Goal: Task Accomplishment & Management: Manage account settings

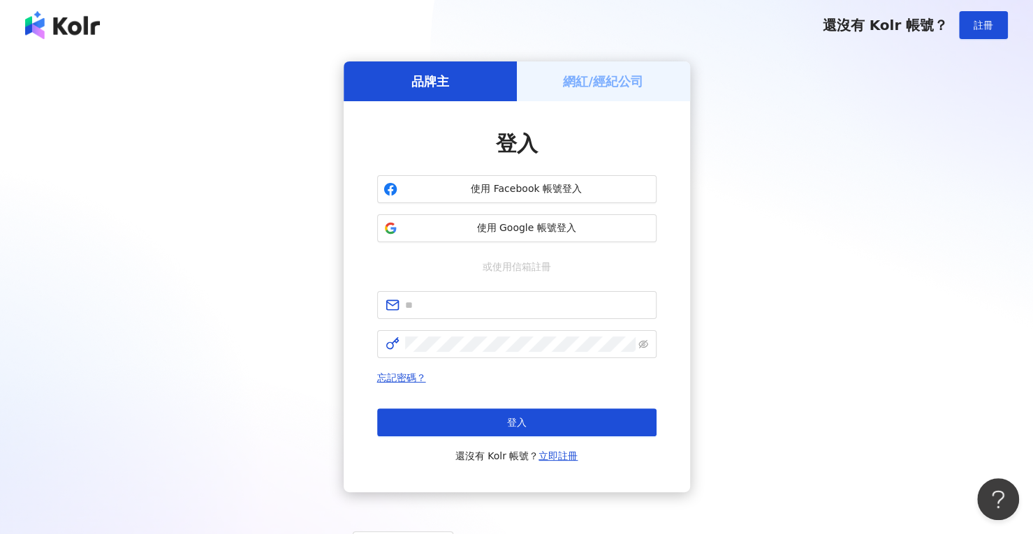
drag, startPoint x: 888, startPoint y: 203, endPoint x: 805, endPoint y: 202, distance: 83.8
click at [888, 202] on div "品牌主 網紅/經紀公司 登入 使用 Facebook 帳號登入 使用 Google 帳號登入 或使用信箱註冊 忘記密碼？ 登入 還沒有 Kolr 帳號？ 立即…" at bounding box center [516, 276] width 999 height 431
click at [503, 297] on input "text" at bounding box center [526, 304] width 243 height 15
paste input "**********"
type input "**********"
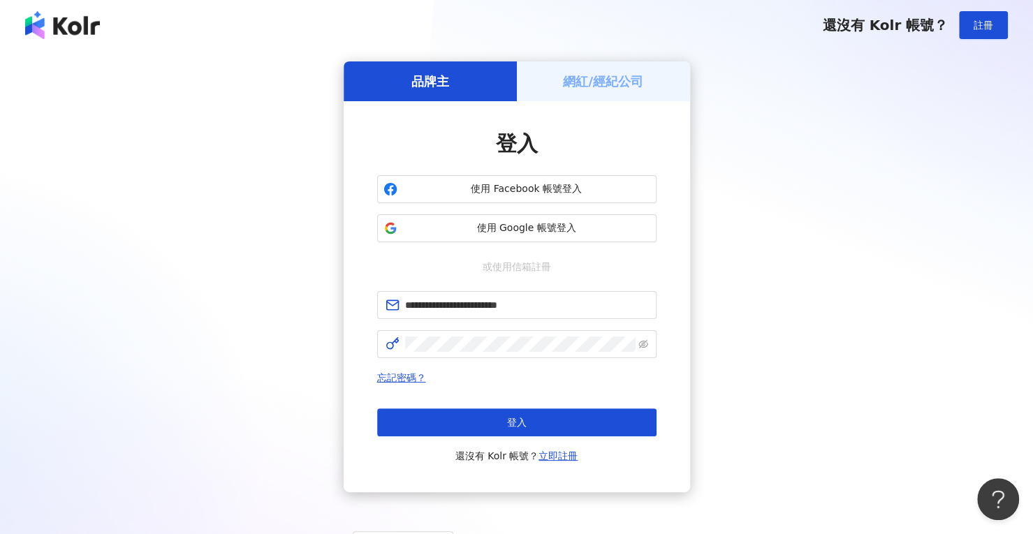
click at [865, 233] on div "**********" at bounding box center [516, 276] width 999 height 431
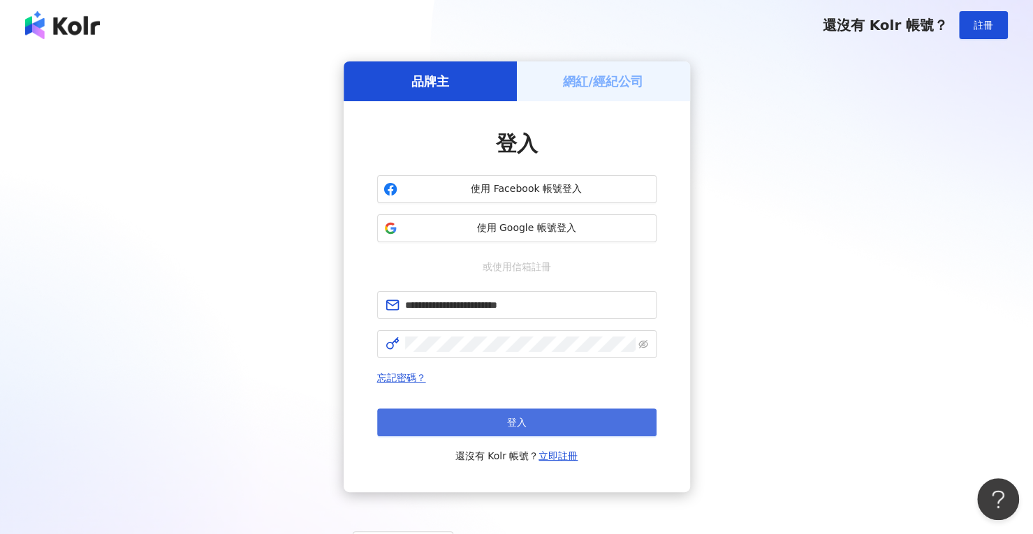
click at [553, 417] on button "登入" at bounding box center [516, 423] width 279 height 28
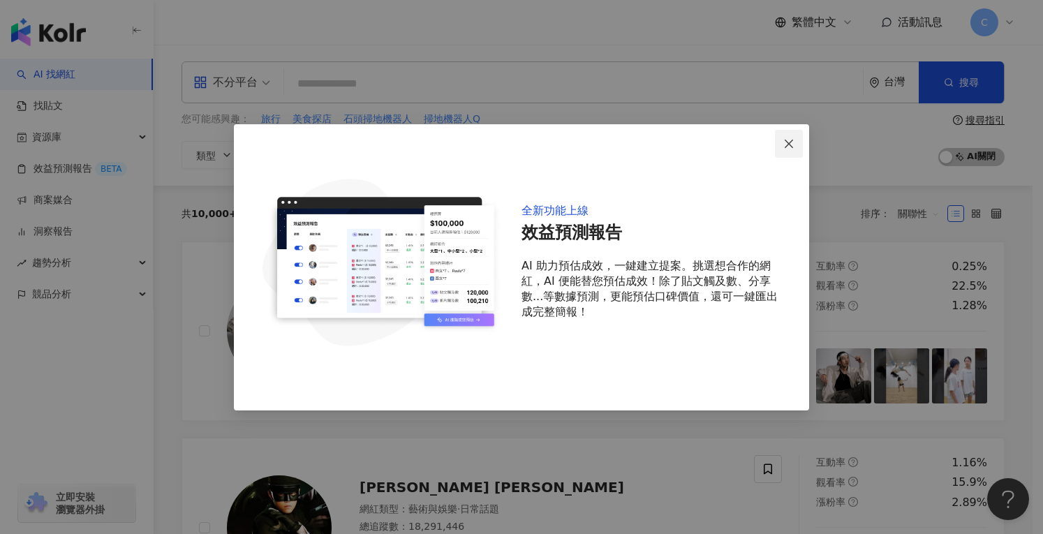
drag, startPoint x: 807, startPoint y: 138, endPoint x: 798, endPoint y: 138, distance: 9.1
click at [806, 138] on div "全新功能上線 效益預測報告 AI 助力預估成效，一鍵建立提案。挑選想合作的網紅，AI 便能替您預估成效！除了貼文觸及數、分享數...等數據預測，更能預估口碑價…" at bounding box center [521, 267] width 575 height 286
click at [798, 138] on span "Close" at bounding box center [789, 143] width 28 height 11
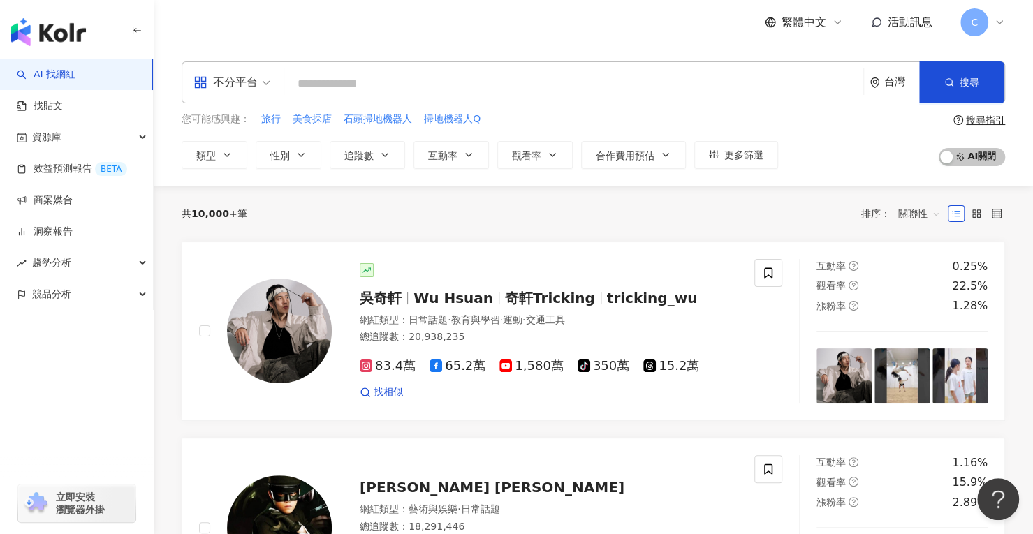
click at [556, 89] on input "search" at bounding box center [574, 84] width 568 height 27
click at [990, 25] on div "C" at bounding box center [982, 22] width 45 height 28
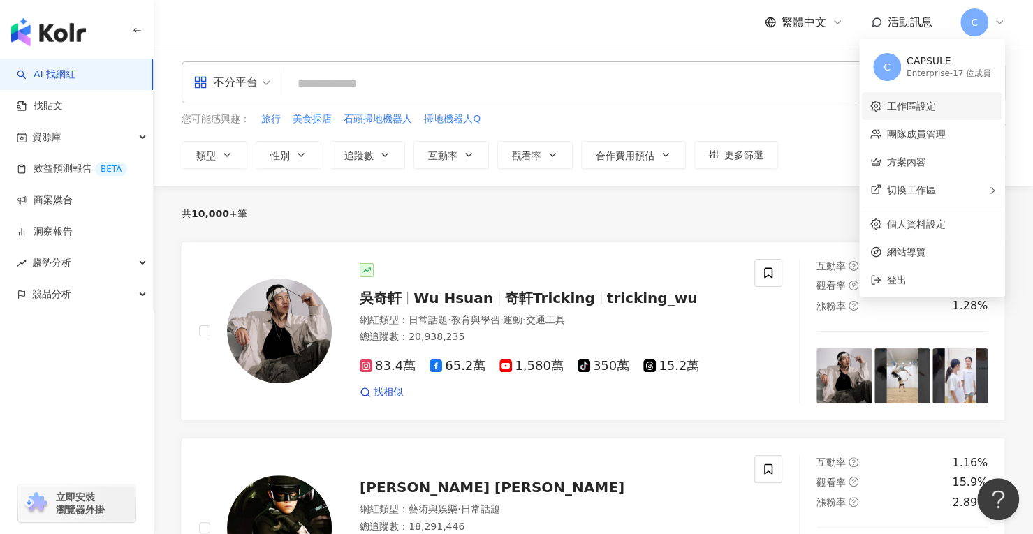
click at [898, 108] on link "工作區設定" at bounding box center [911, 106] width 49 height 11
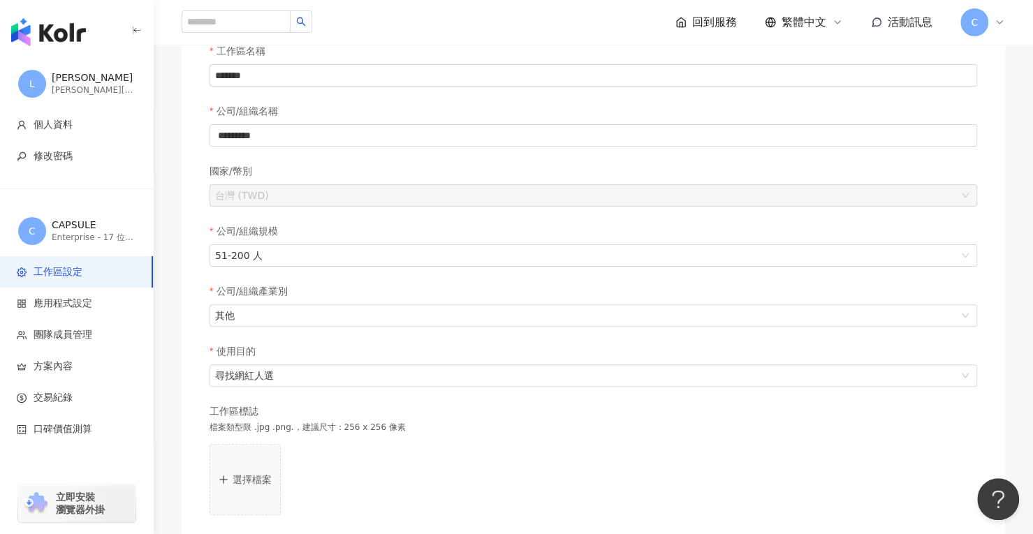
scroll to position [279, 0]
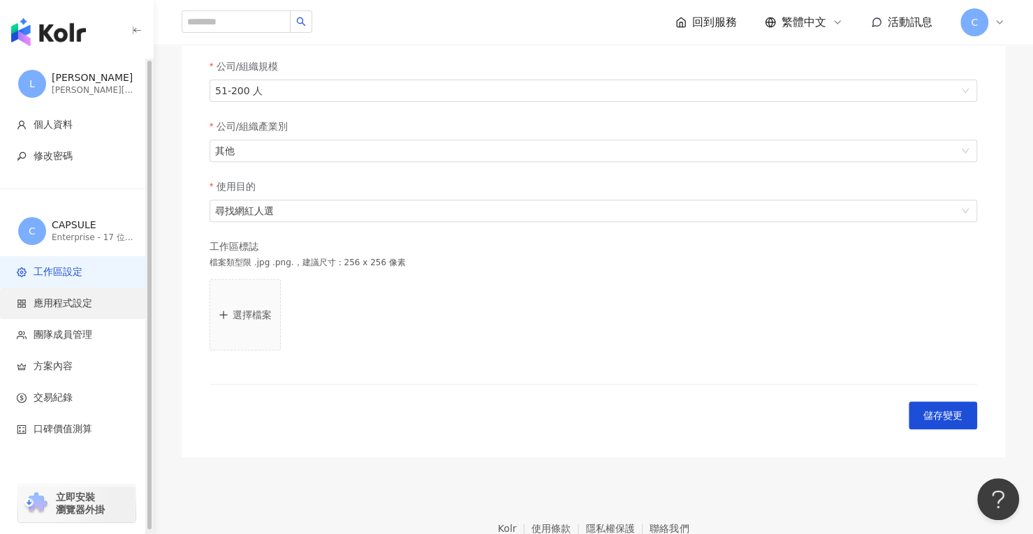
click at [101, 302] on span "應用程式設定" at bounding box center [79, 304] width 125 height 14
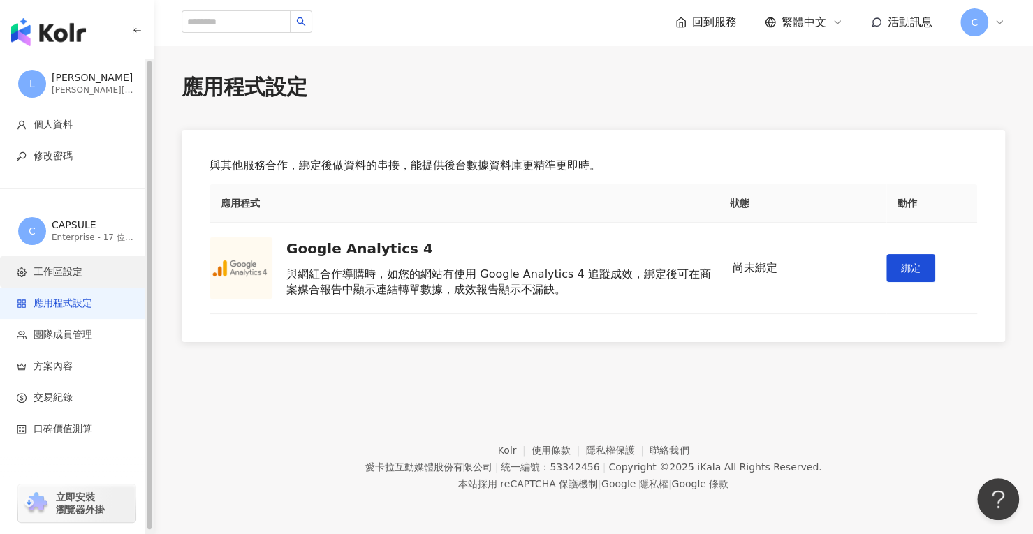
click at [66, 267] on span "工作區設定" at bounding box center [58, 272] width 49 height 14
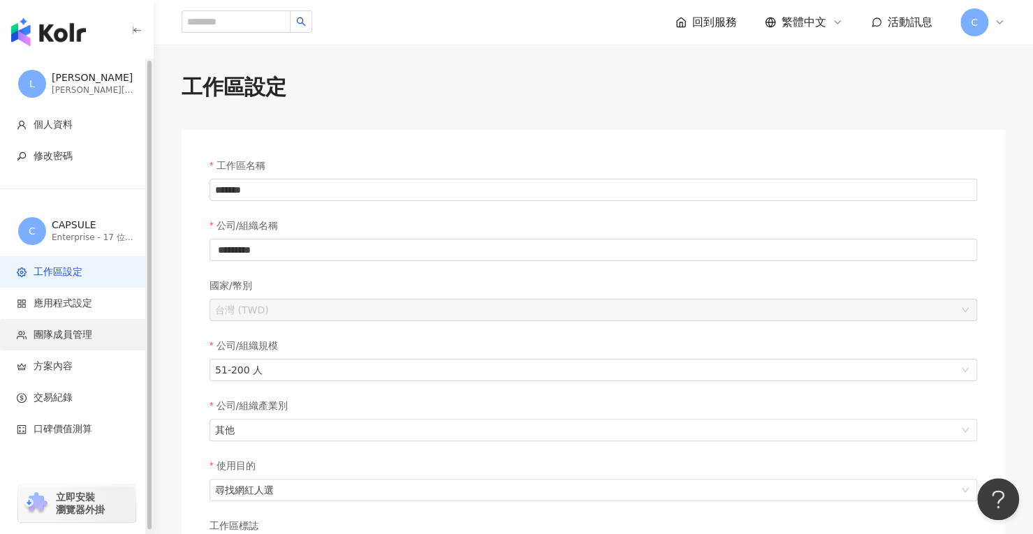
click at [66, 341] on li "團隊成員管理" at bounding box center [76, 334] width 153 height 31
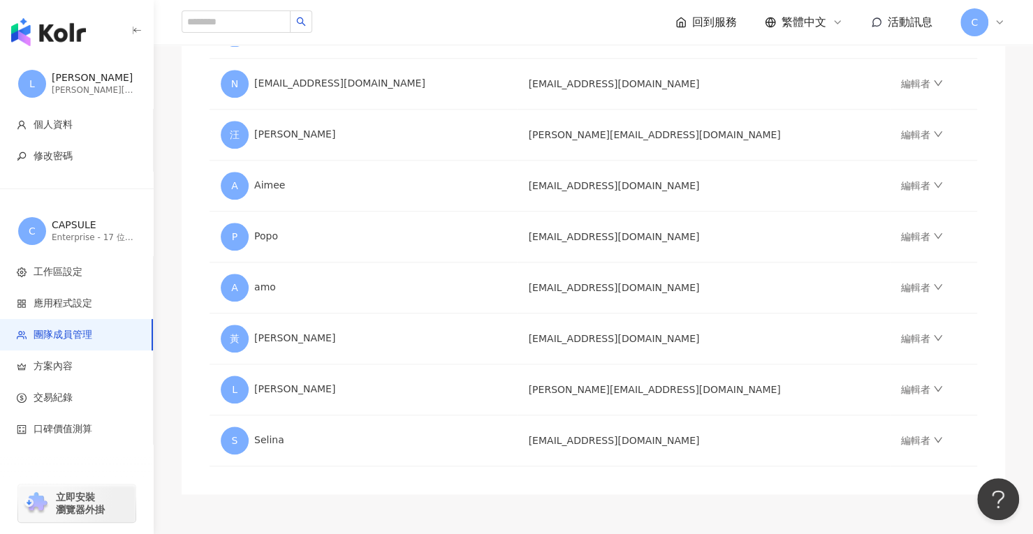
scroll to position [696, 0]
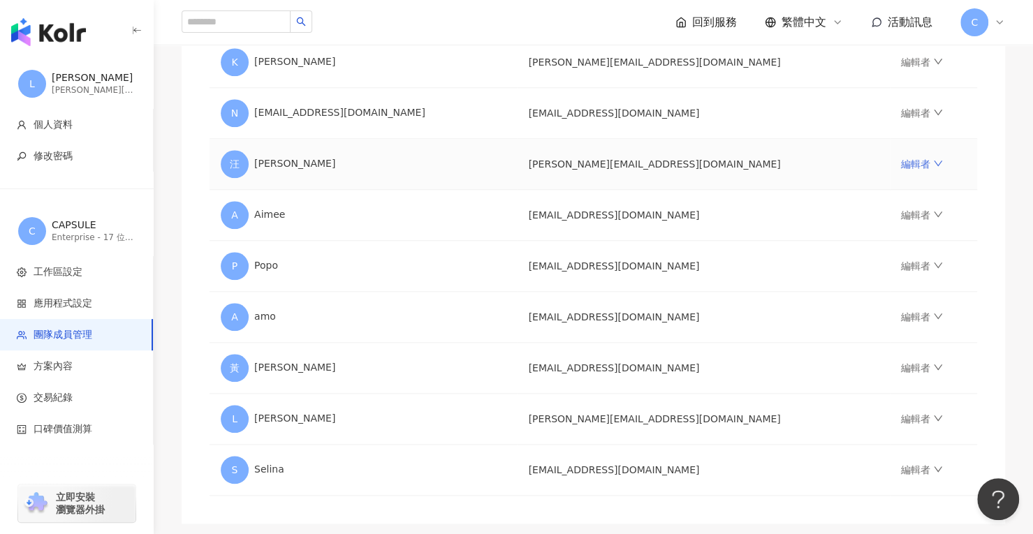
click at [933, 159] on icon "down" at bounding box center [938, 164] width 10 height 10
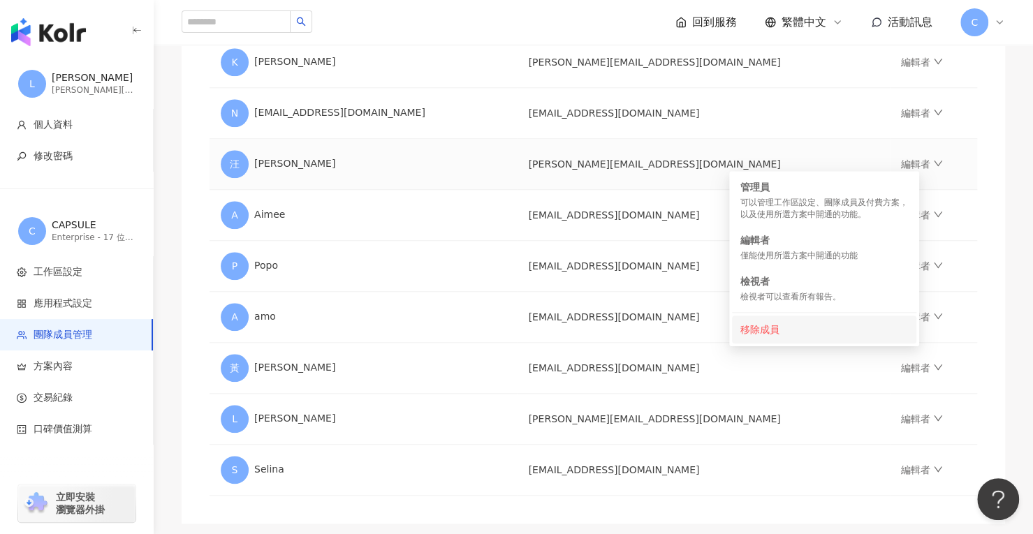
click at [811, 326] on div "移除成員" at bounding box center [824, 329] width 168 height 15
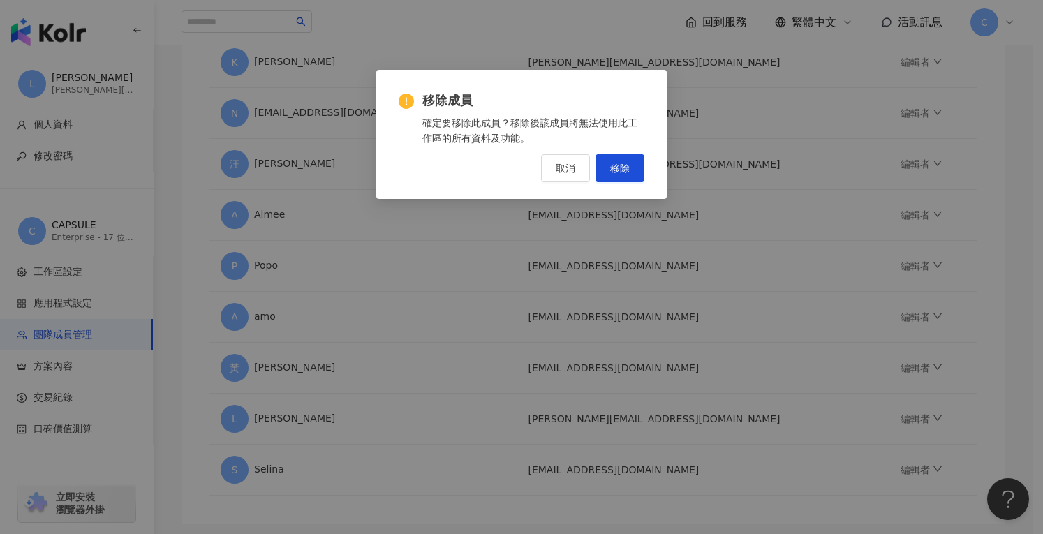
click at [604, 153] on div "移除成員 確定要移除此成員？移除後該成員將無法使用此工作區的所有資料及功能。 取消 移除" at bounding box center [522, 137] width 246 height 90
click at [617, 160] on button "移除" at bounding box center [620, 168] width 49 height 28
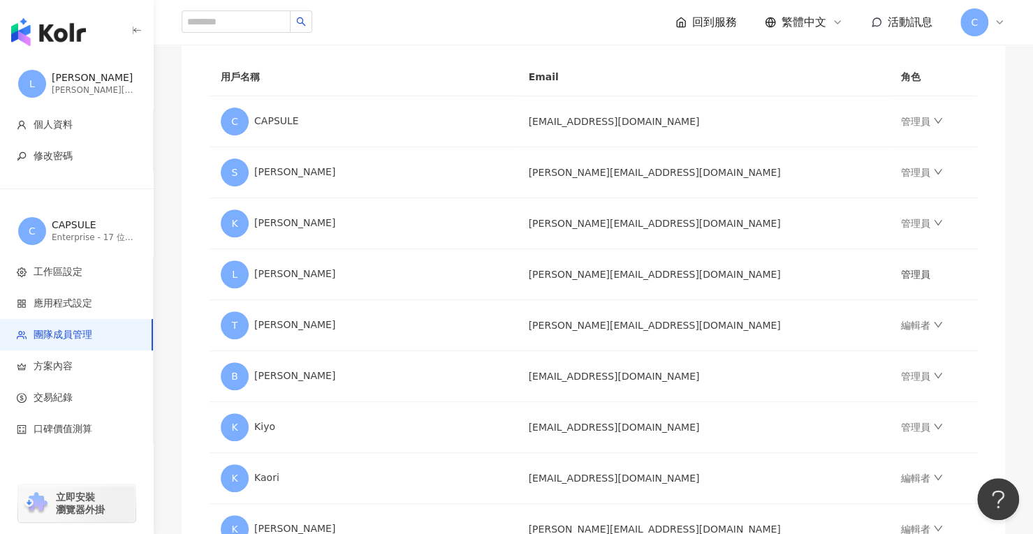
scroll to position [0, 0]
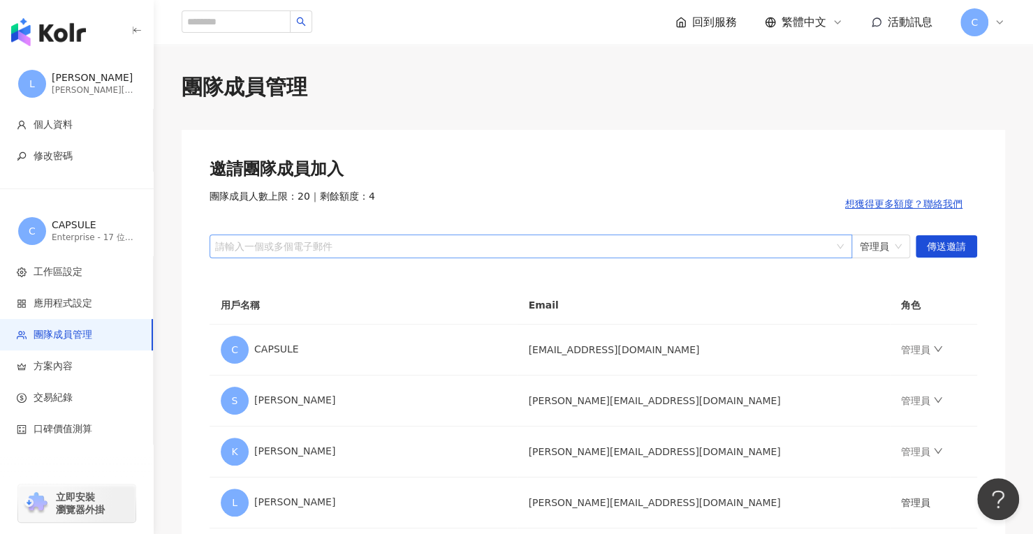
click at [686, 251] on div at bounding box center [523, 246] width 622 height 10
click at [950, 244] on span "傳送邀請" at bounding box center [946, 247] width 39 height 22
click at [768, 256] on div "請輸入一個或多個電子郵件" at bounding box center [531, 247] width 642 height 24
paste input "**********"
type input "**********"
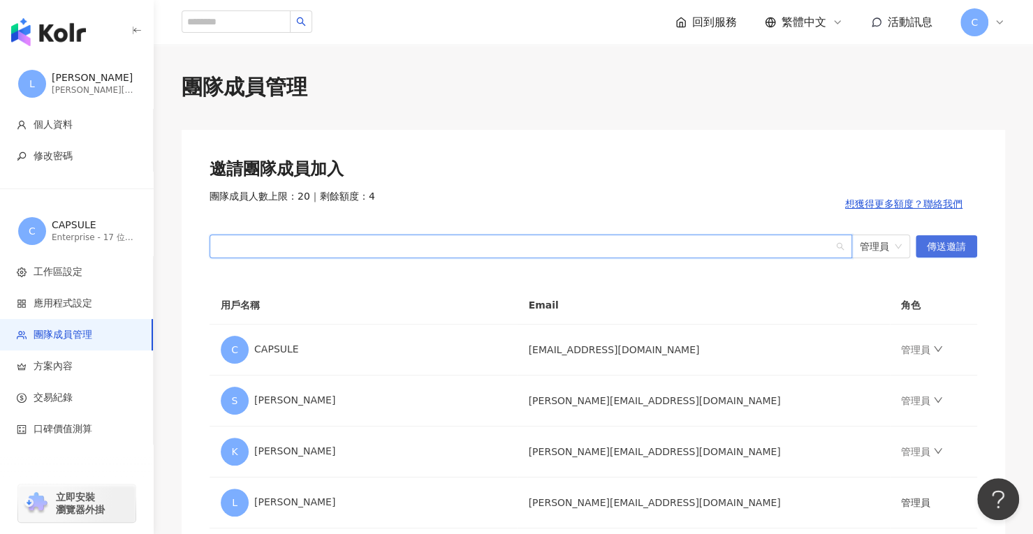
click at [940, 250] on span "傳送邀請" at bounding box center [946, 247] width 39 height 22
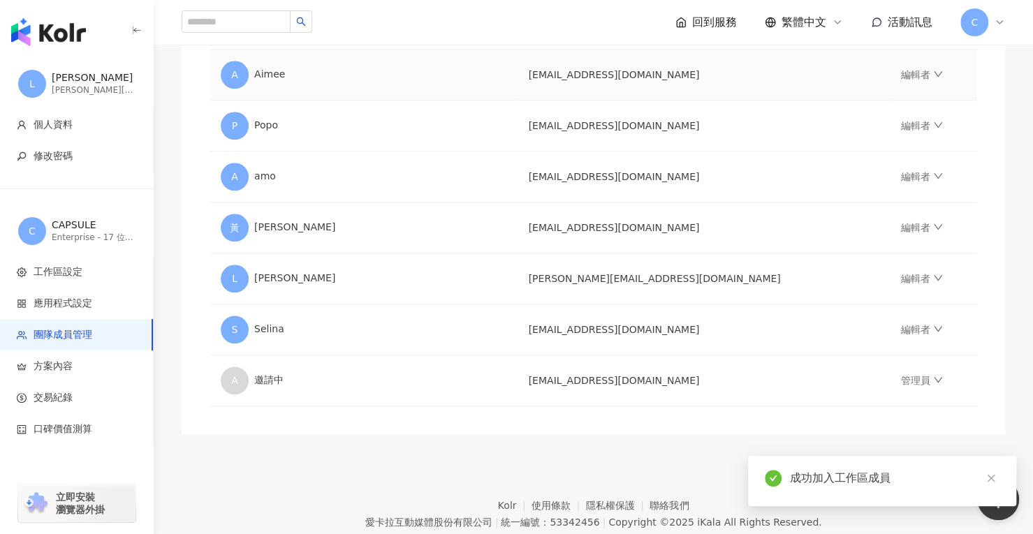
scroll to position [835, 0]
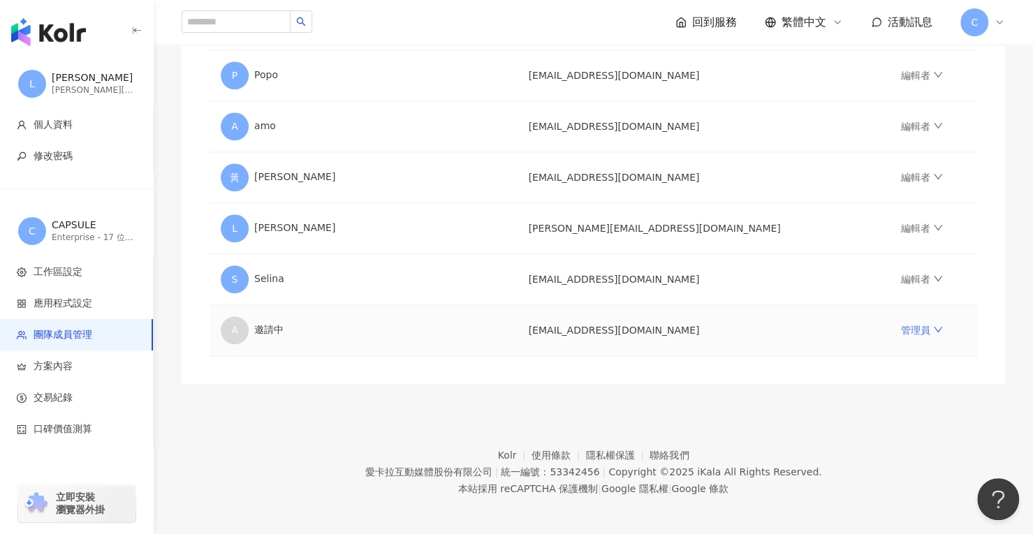
click at [933, 330] on icon "down" at bounding box center [938, 330] width 10 height 10
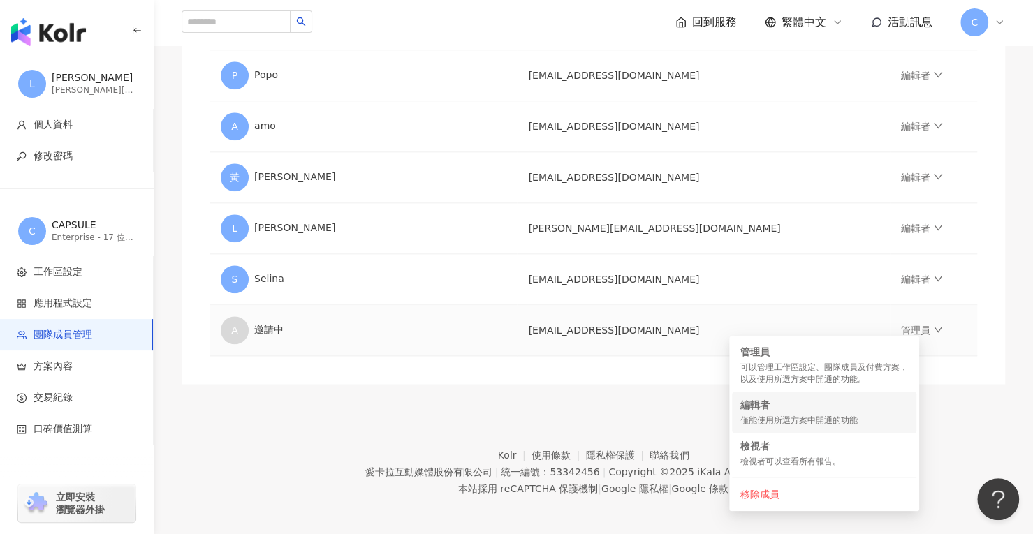
click at [805, 418] on div "僅能使用所選方案中開通的功能" at bounding box center [824, 421] width 168 height 12
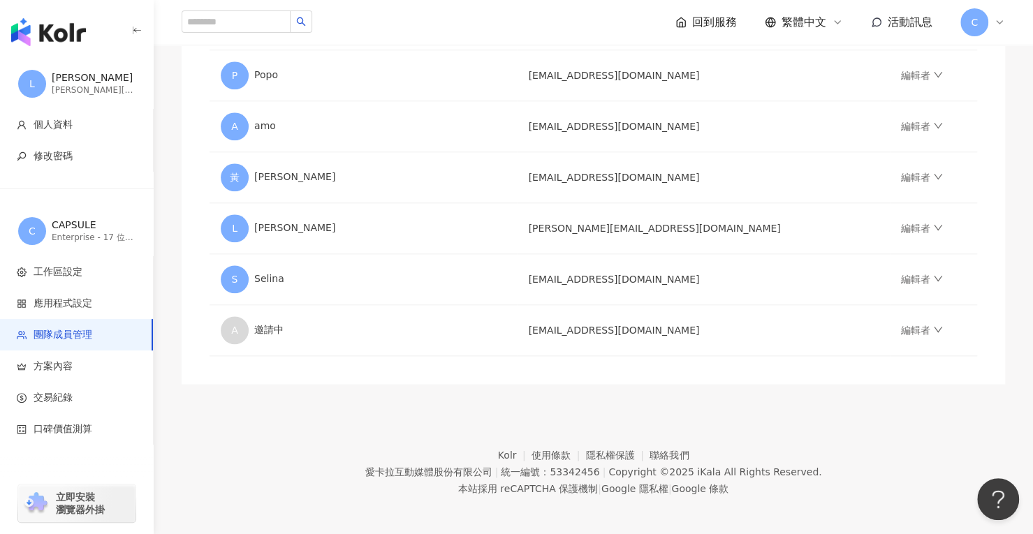
click at [933, 326] on icon "down" at bounding box center [938, 330] width 10 height 10
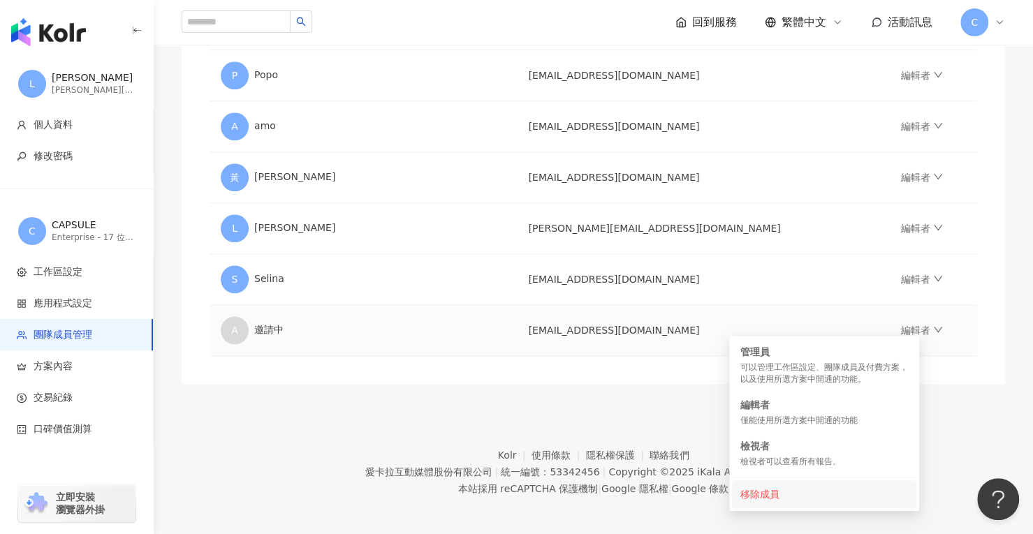
click at [821, 487] on div "移除成員" at bounding box center [824, 494] width 168 height 15
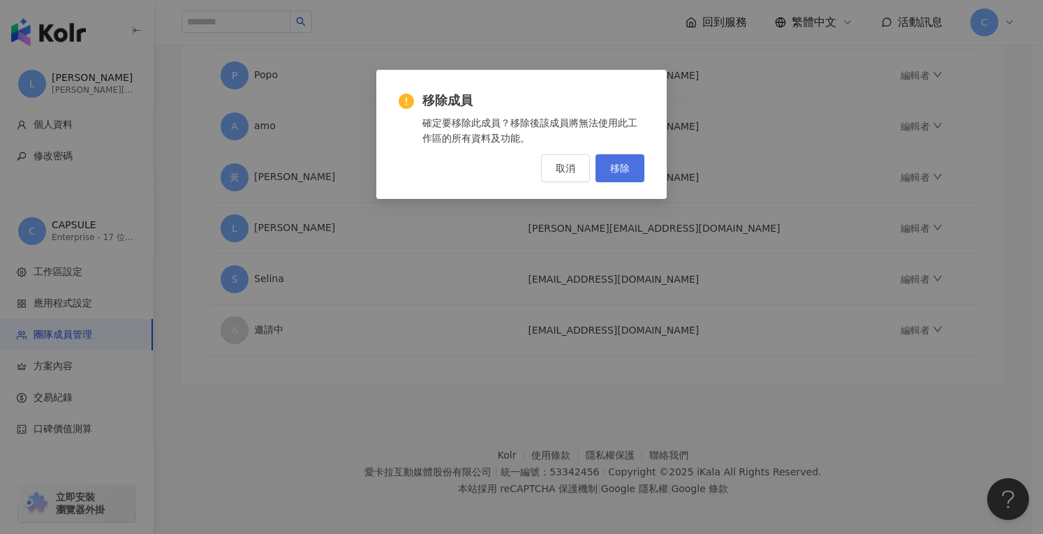
click at [624, 177] on button "移除" at bounding box center [620, 168] width 49 height 28
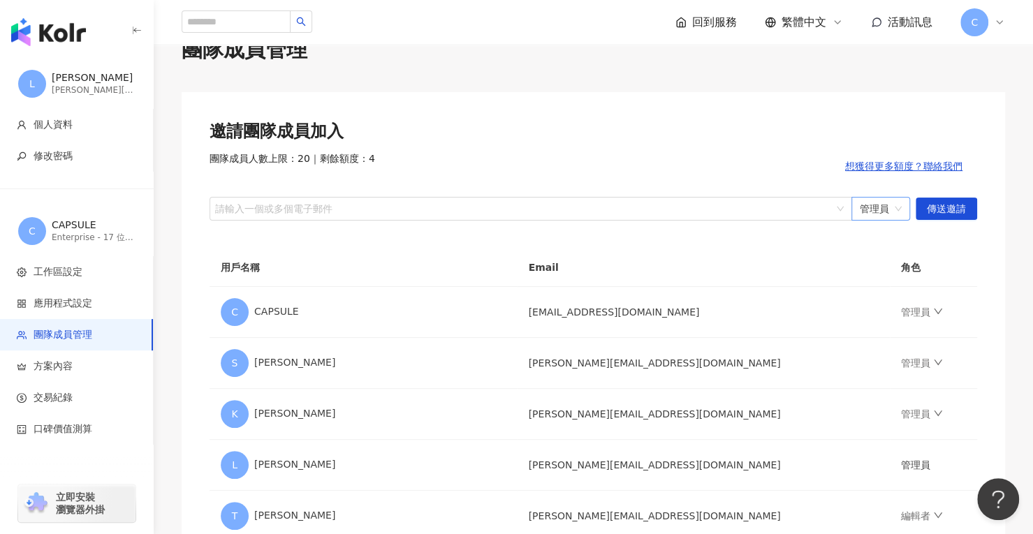
scroll to position [0, 0]
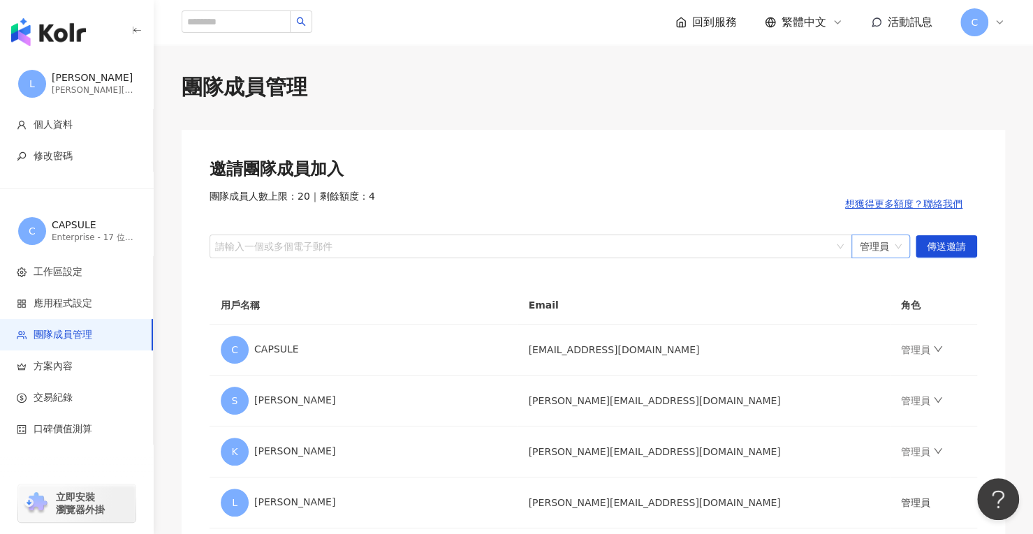
click at [884, 248] on span "管理員" at bounding box center [881, 246] width 42 height 22
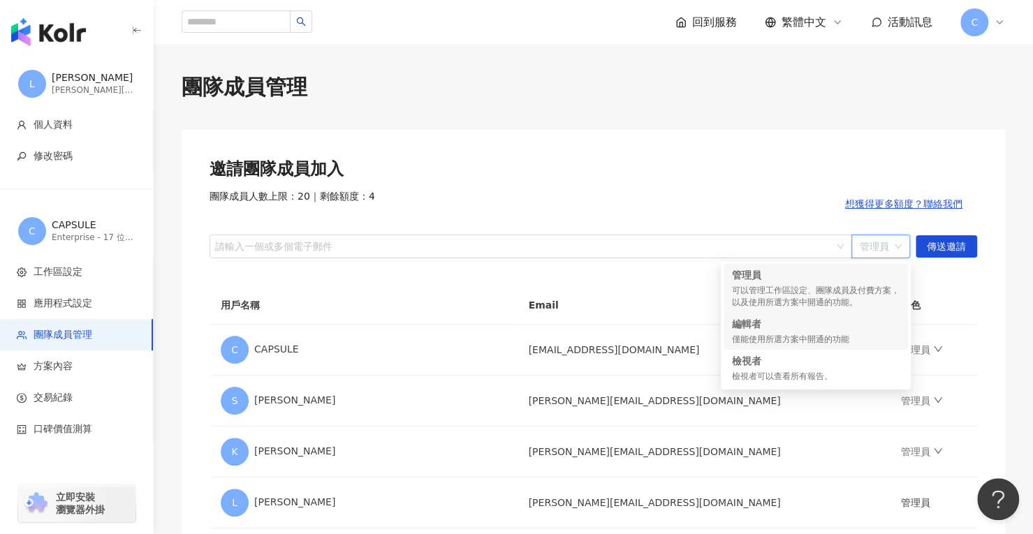
click at [863, 332] on div "編輯者 僅能使用所選方案中開通的功能" at bounding box center [816, 331] width 168 height 29
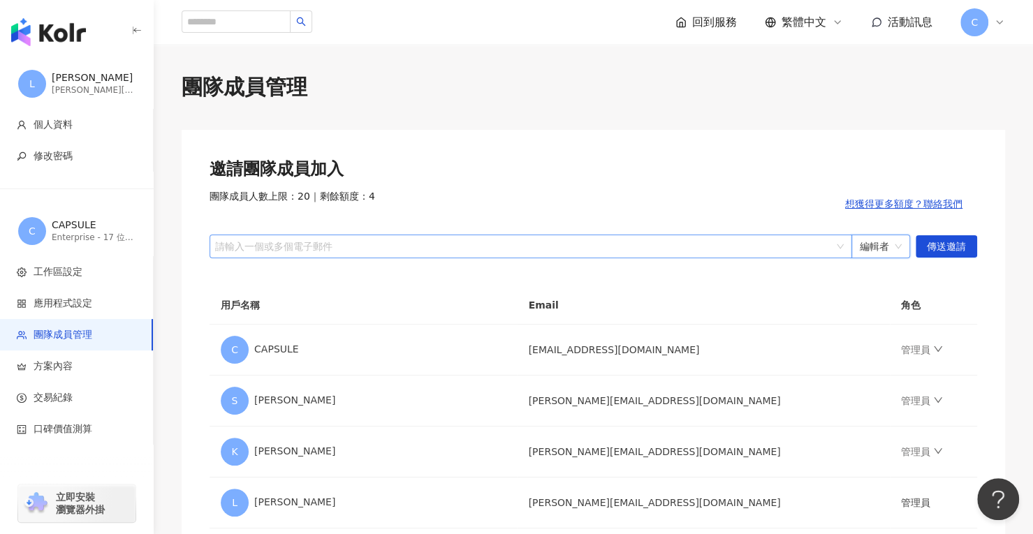
click at [694, 248] on div at bounding box center [523, 246] width 622 height 10
paste input "**********"
type input "**********"
click at [941, 246] on span "傳送邀請" at bounding box center [946, 247] width 39 height 22
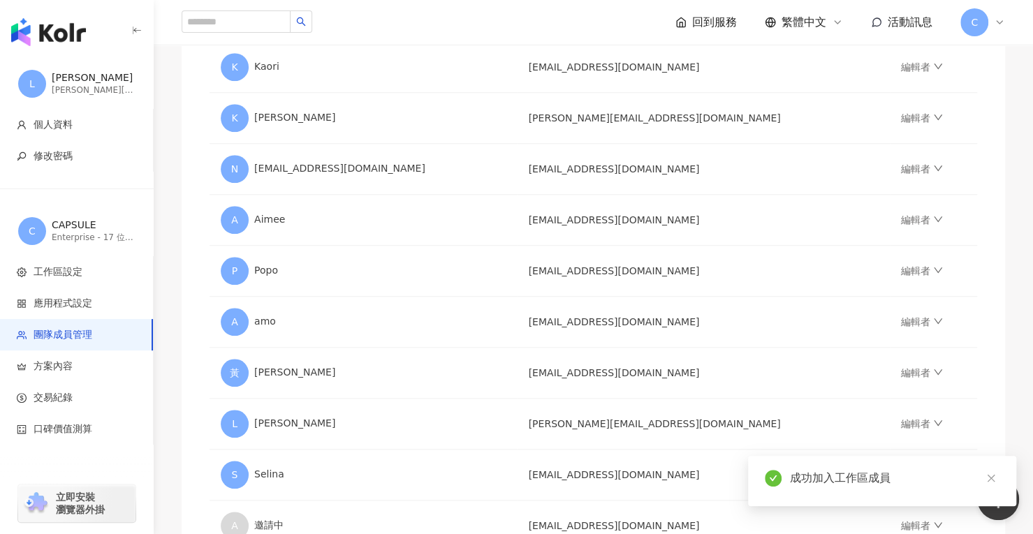
scroll to position [698, 0]
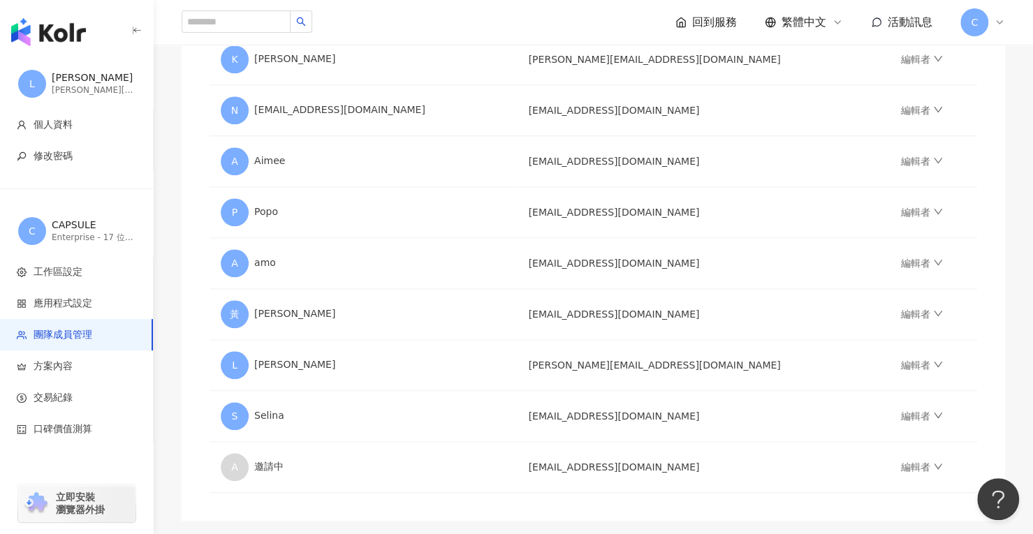
click at [997, 22] on icon at bounding box center [1000, 22] width 6 height 3
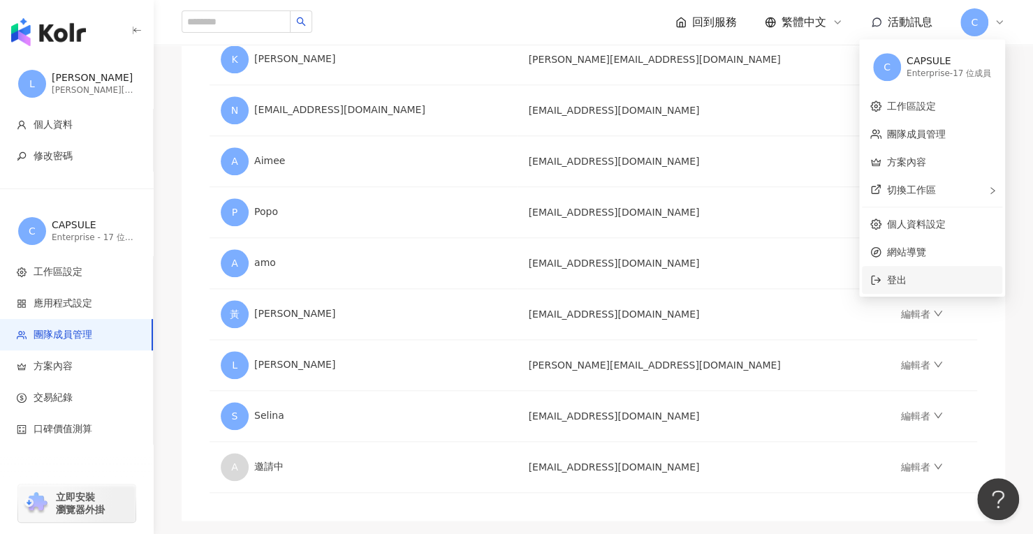
click at [923, 276] on span "登出" at bounding box center [940, 279] width 107 height 15
